Goal: Transaction & Acquisition: Purchase product/service

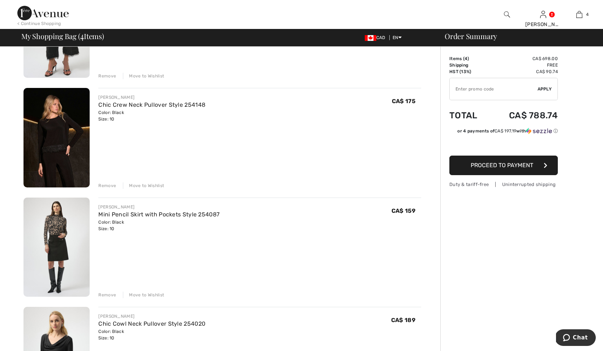
scroll to position [118, 0]
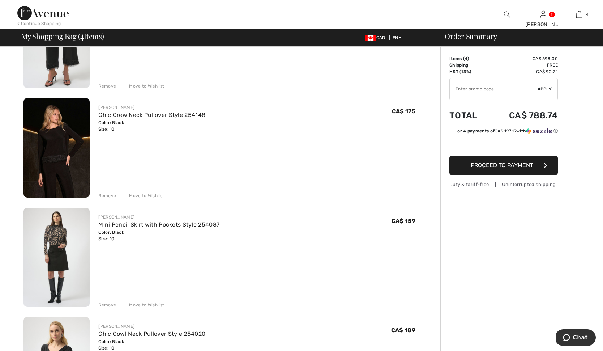
click at [106, 194] on div "Remove" at bounding box center [107, 195] width 18 height 7
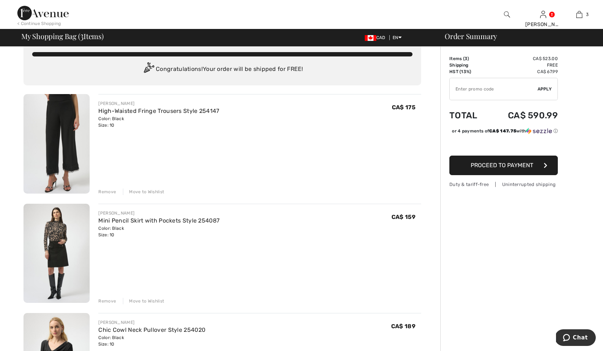
scroll to position [16, 0]
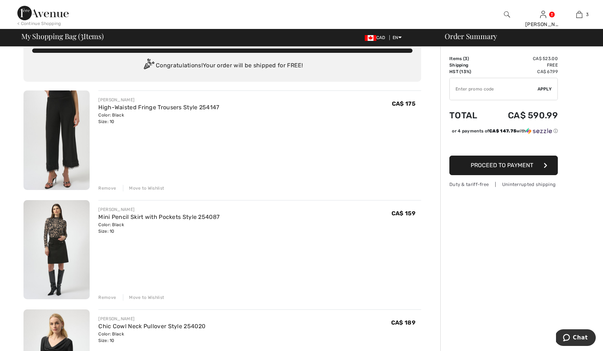
click at [149, 188] on div "Move to Wishlist" at bounding box center [143, 188] width 41 height 7
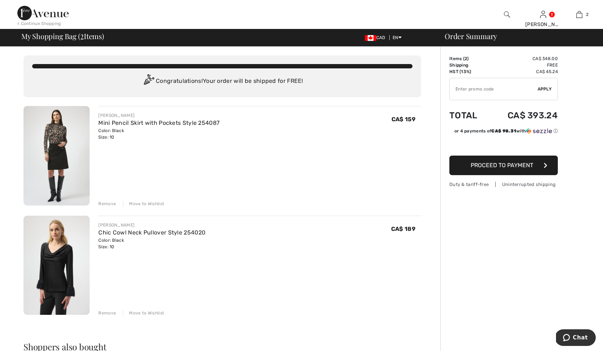
scroll to position [0, 0]
click at [459, 88] on input "TEXT" at bounding box center [494, 89] width 88 height 22
type input "LIVE10"
click at [542, 87] on span "Apply" at bounding box center [545, 89] width 14 height 7
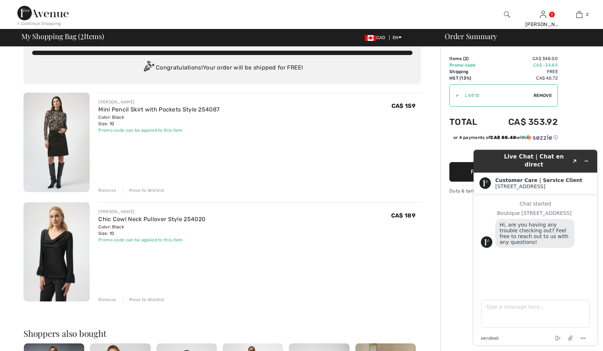
scroll to position [19, 0]
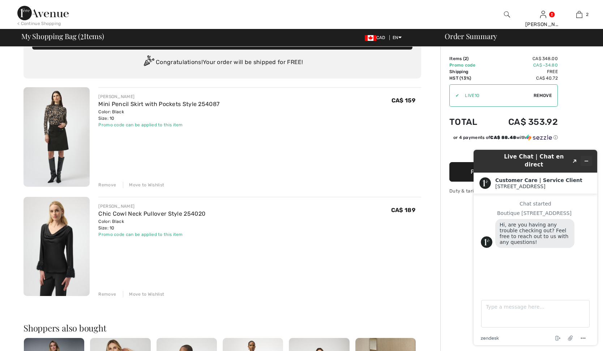
click at [588, 158] on icon "Minimize widget" at bounding box center [586, 160] width 5 height 5
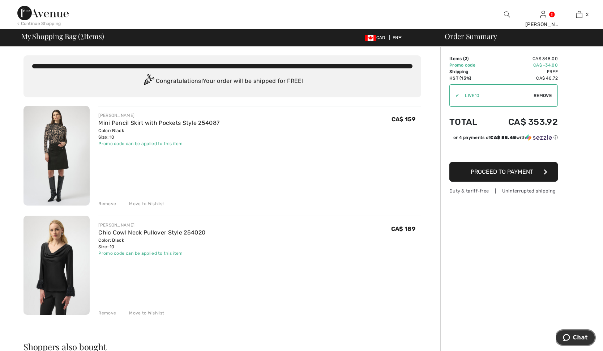
scroll to position [0, 0]
click at [238, 129] on div "JOSEPH RIBKOFF Mini Pencil Skirt with Pockets Style 254087 Color: Black Size: 1…" at bounding box center [259, 129] width 323 height 35
click at [514, 171] on span "Proceed to Payment" at bounding box center [502, 171] width 63 height 7
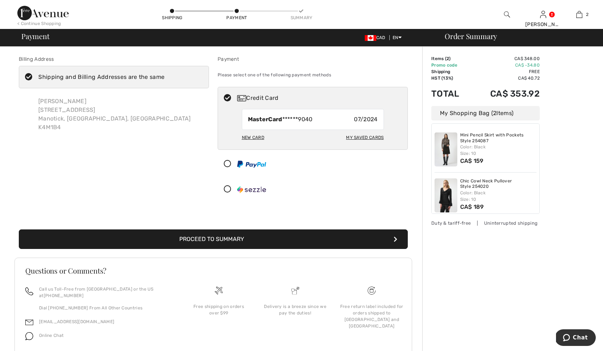
click at [357, 136] on div "My Saved Cards" at bounding box center [365, 137] width 38 height 12
radio input "true"
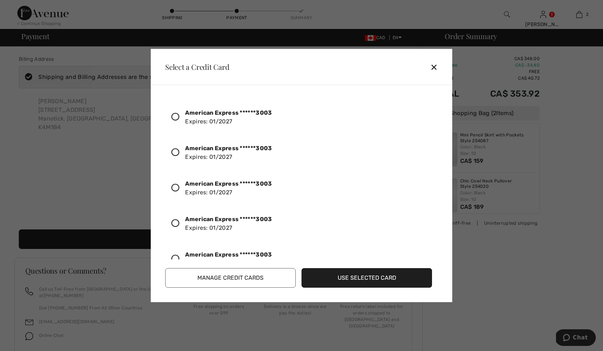
click at [176, 115] on icon at bounding box center [175, 117] width 8 height 8
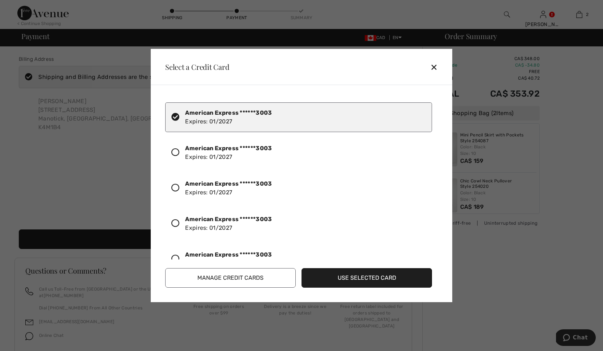
click at [366, 276] on button "Use Selected Card" at bounding box center [367, 278] width 131 height 20
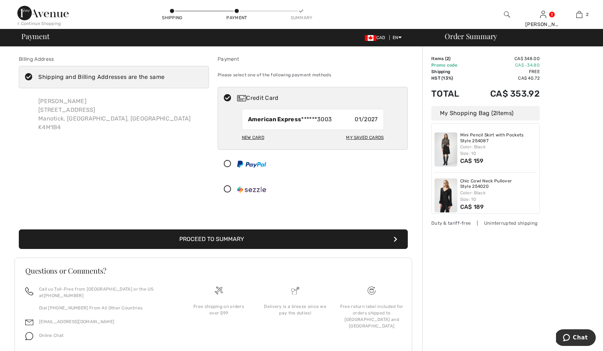
click at [223, 239] on button "Proceed to Summary" at bounding box center [213, 239] width 389 height 20
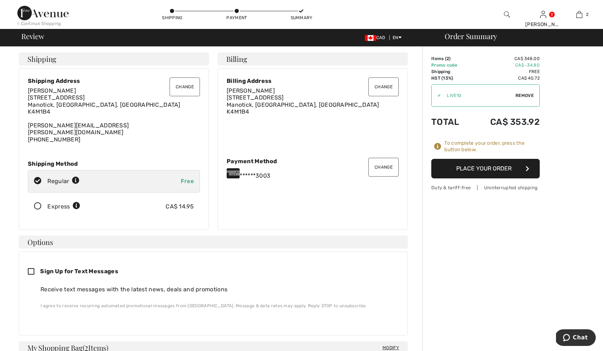
click at [485, 167] on button "Place Your Order" at bounding box center [485, 169] width 108 height 20
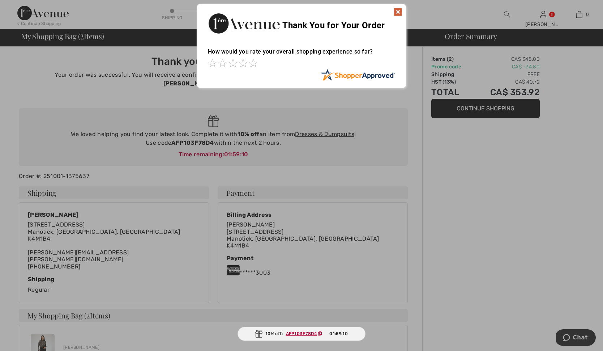
click at [397, 10] on img at bounding box center [398, 12] width 9 height 9
